Goal: Check status: Check status

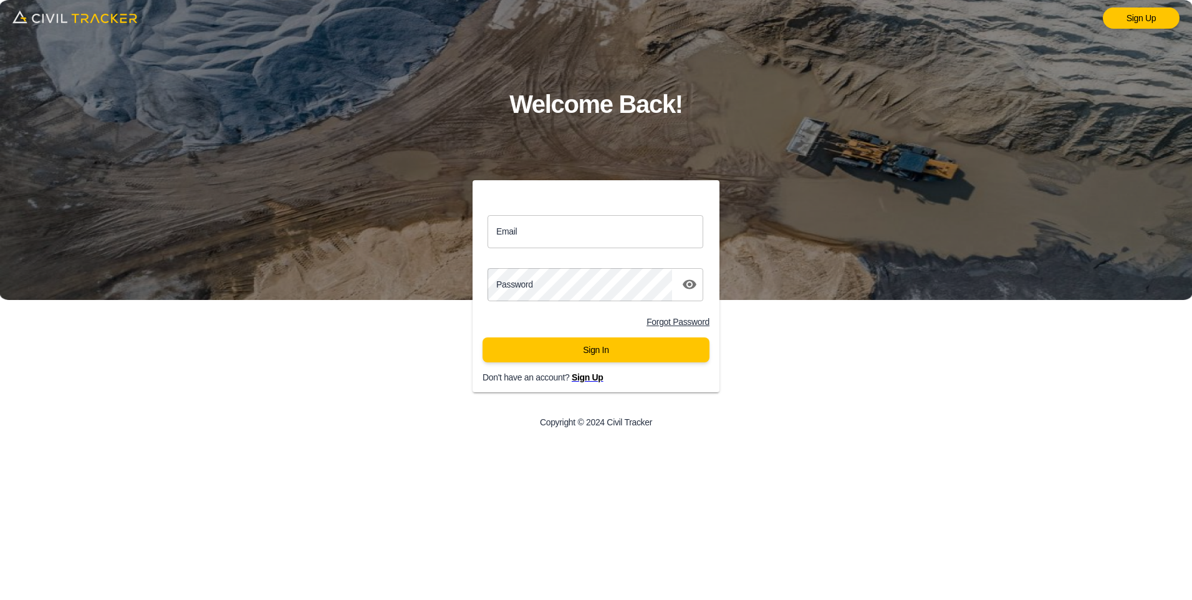
click at [551, 235] on input "Email" at bounding box center [595, 231] width 216 height 33
type input "[PERSON_NAME][EMAIL_ADDRESS][PERSON_NAME][PERSON_NAME][DOMAIN_NAME]"
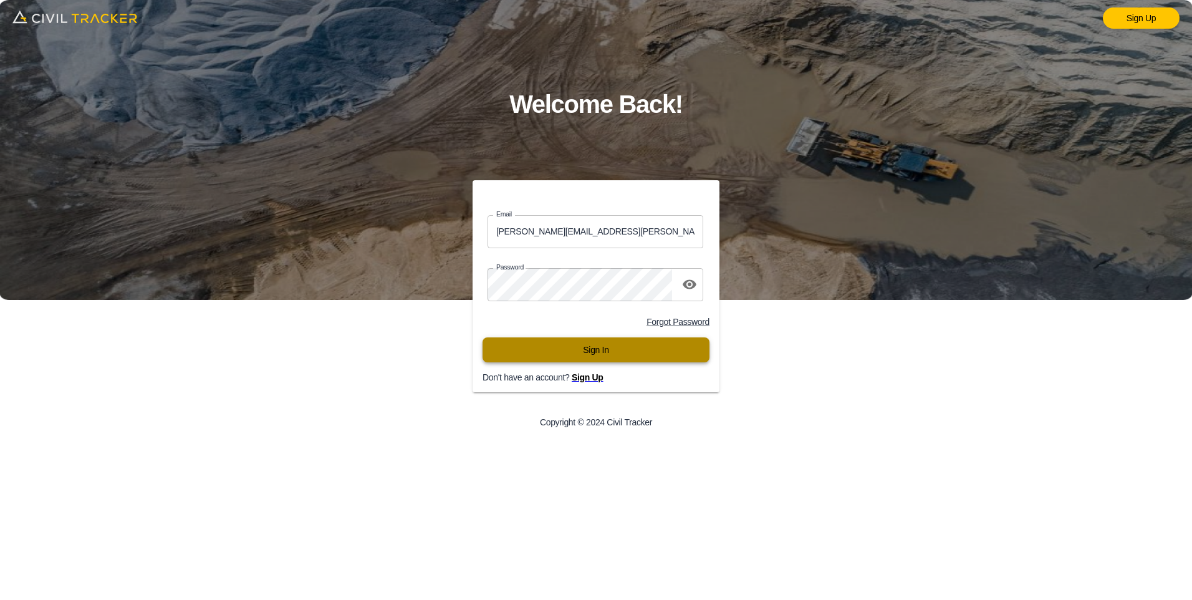
click at [600, 356] on button "Sign In" at bounding box center [595, 349] width 227 height 25
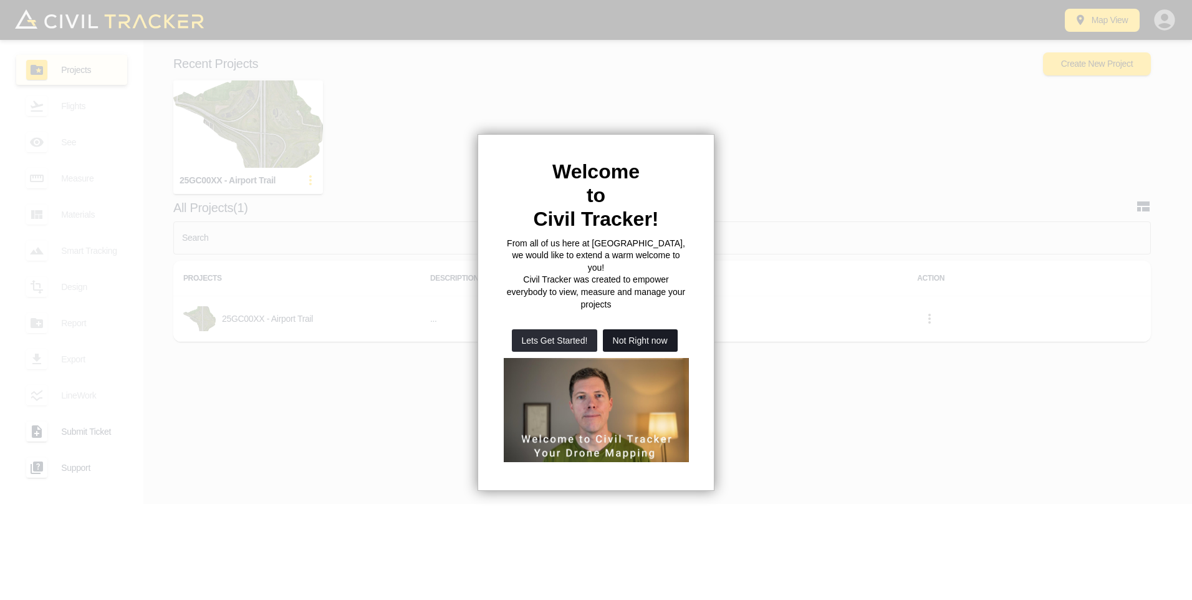
click at [635, 329] on button "Not Right now" at bounding box center [640, 340] width 75 height 22
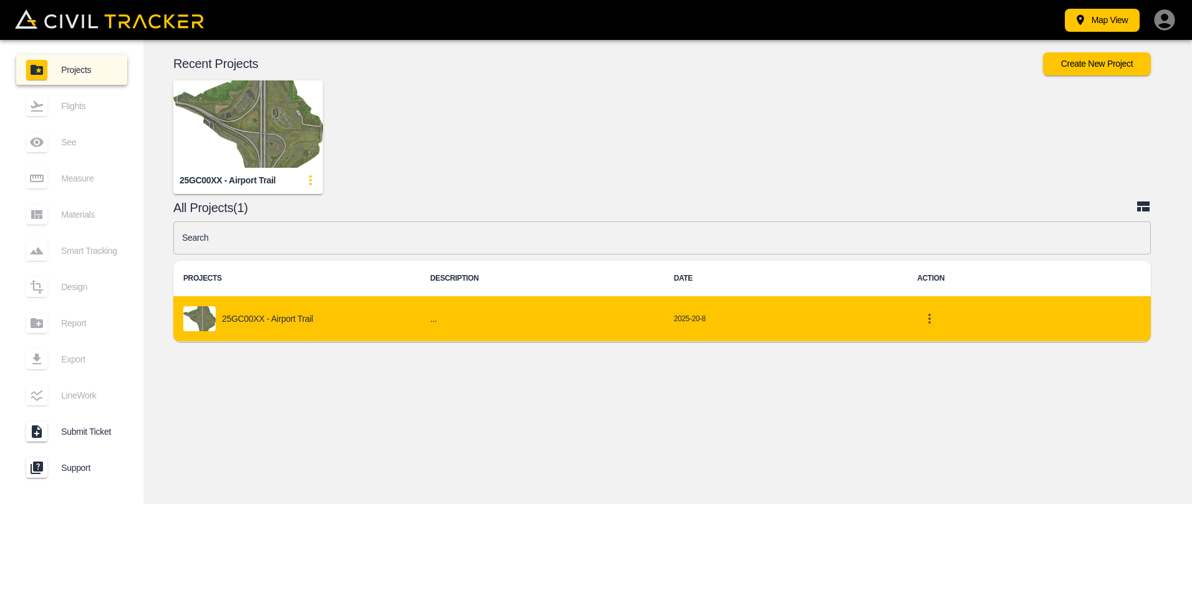
click at [270, 315] on p "25GC00XX - Airport Trail" at bounding box center [267, 318] width 91 height 10
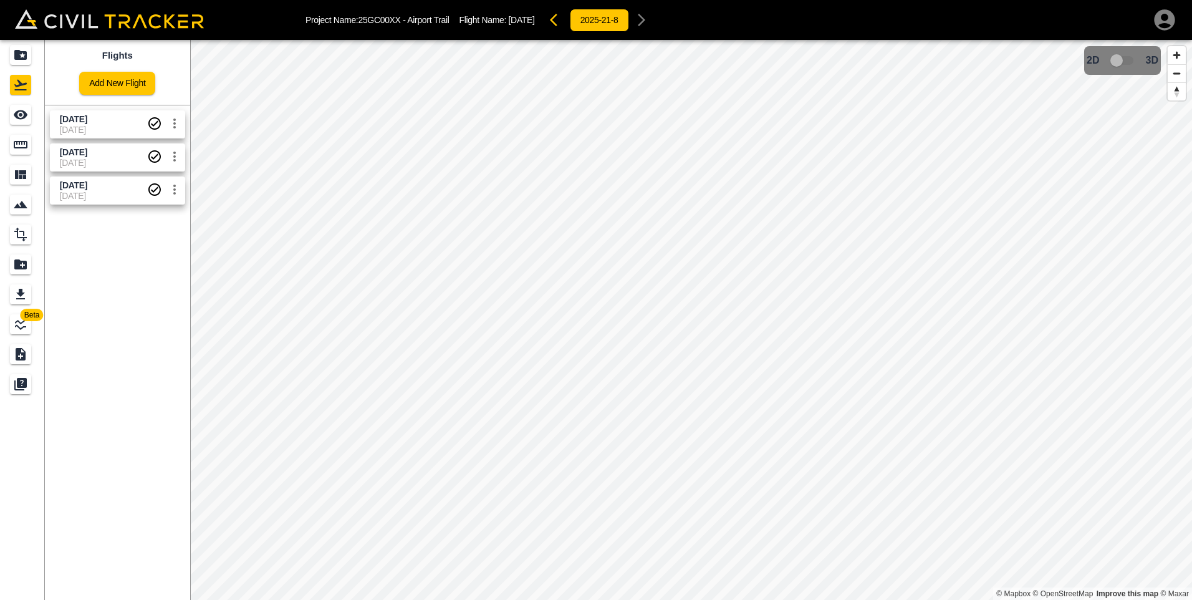
click at [97, 124] on span "Aug 20 2025" at bounding box center [103, 119] width 87 height 12
click at [92, 157] on div "Aug 15 2025" at bounding box center [75, 168] width 34 height 22
click at [173, 154] on icon "settings" at bounding box center [174, 156] width 15 height 15
click at [75, 149] on div at bounding box center [596, 300] width 1192 height 600
click at [1132, 62] on span "3D model not uploaded yet" at bounding box center [1122, 61] width 36 height 24
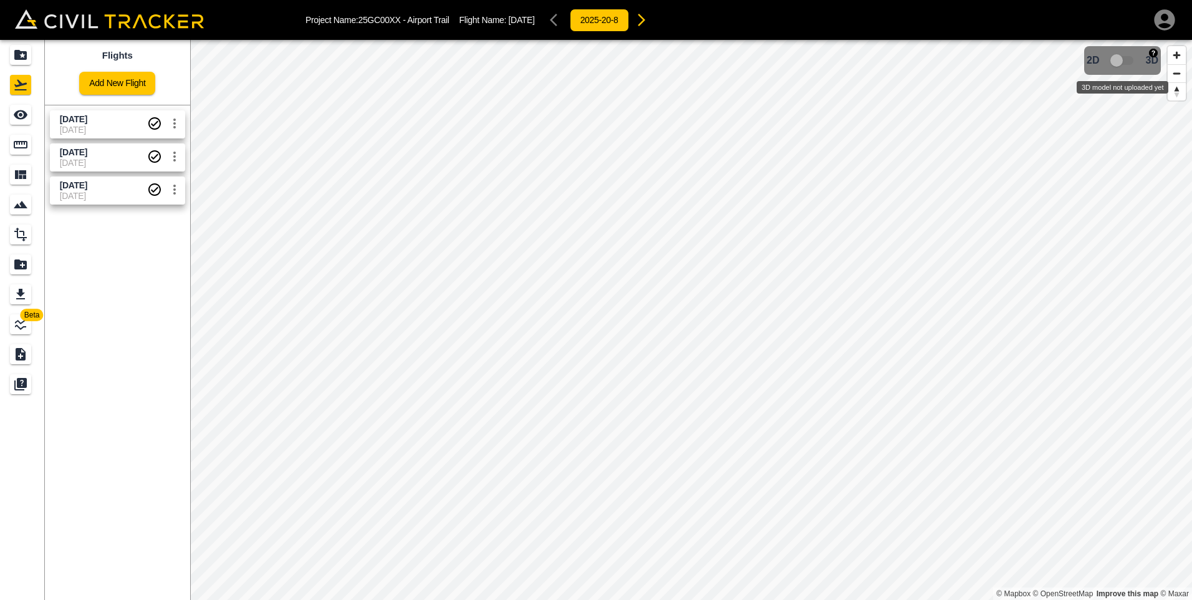
drag, startPoint x: 1116, startPoint y: 59, endPoint x: 1130, endPoint y: 60, distance: 14.5
click at [1130, 60] on span "3D model not uploaded yet" at bounding box center [1122, 61] width 36 height 24
click at [1116, 64] on span "3D model not uploaded yet" at bounding box center [1122, 61] width 36 height 24
drag, startPoint x: 1116, startPoint y: 64, endPoint x: 1142, endPoint y: 64, distance: 25.6
click at [1142, 64] on div "2D 3D" at bounding box center [1122, 61] width 72 height 24
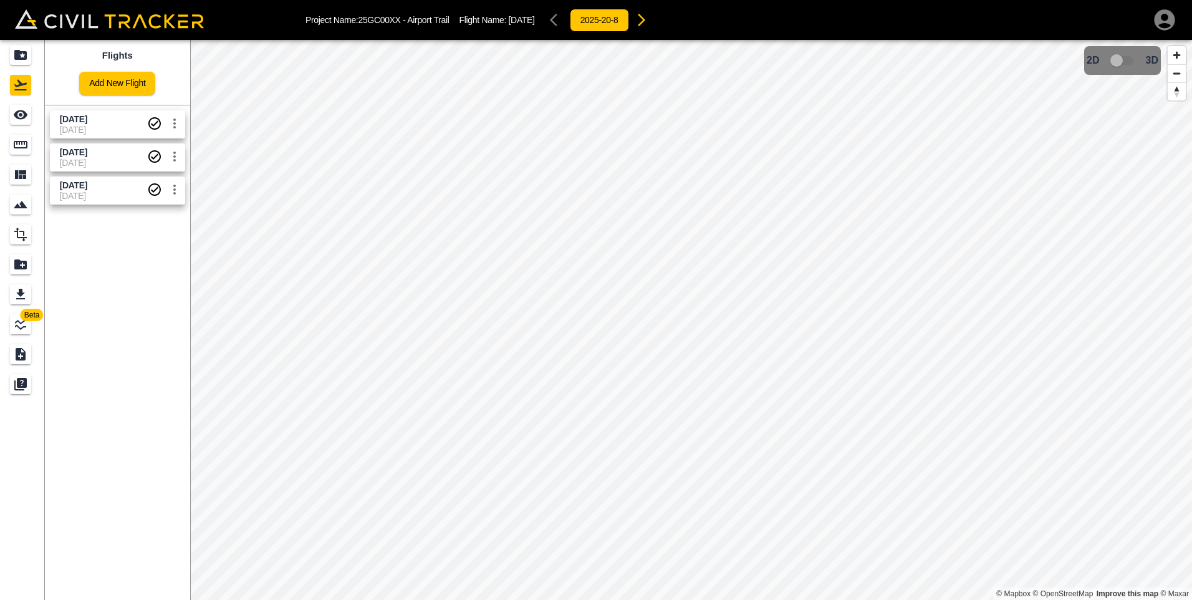
click at [119, 156] on span "Aug 15 2025" at bounding box center [103, 152] width 87 height 12
click at [111, 181] on span "26 June 2025" at bounding box center [103, 185] width 87 height 12
click at [118, 156] on span "Aug 15 2025" at bounding box center [103, 152] width 87 height 12
click at [78, 118] on span "Aug 20 2025" at bounding box center [73, 119] width 27 height 10
click at [87, 151] on span "Aug 15 2025" at bounding box center [73, 152] width 27 height 10
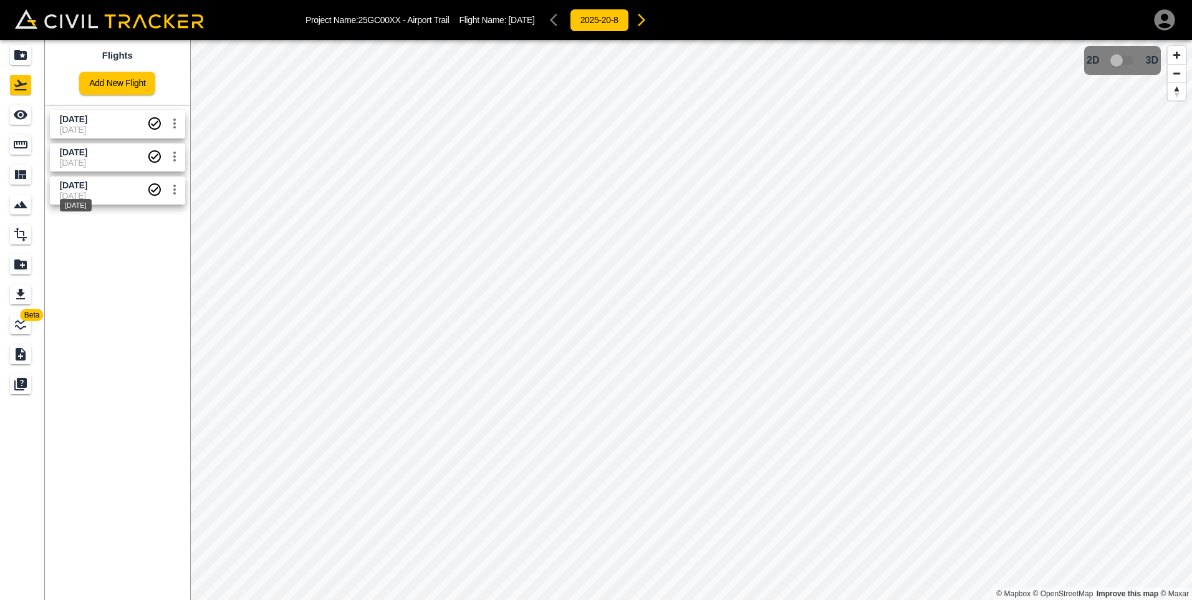
click at [93, 194] on div "26 June 2025" at bounding box center [76, 201] width 34 height 22
click at [87, 153] on span "Aug 15 2025" at bounding box center [73, 152] width 27 height 10
click at [111, 125] on span "8-21-2025" at bounding box center [103, 130] width 87 height 10
